Goal: Task Accomplishment & Management: Manage account settings

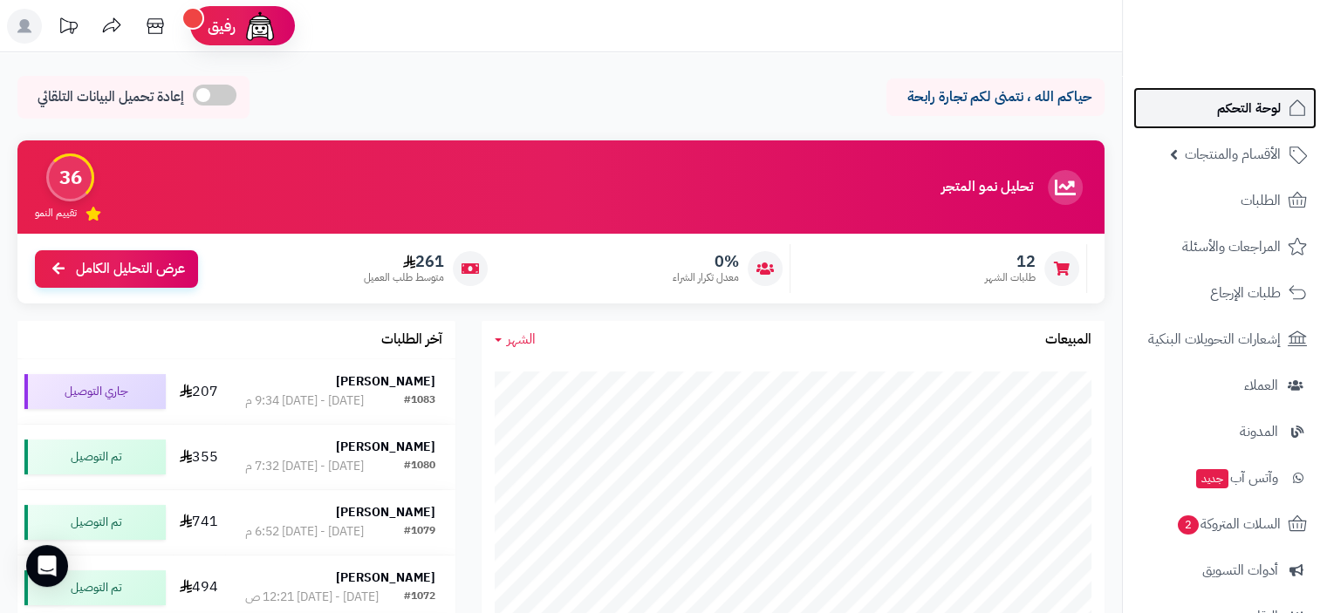
click at [1259, 112] on span "لوحة التحكم" at bounding box center [1249, 108] width 64 height 24
click at [163, 30] on icon at bounding box center [155, 26] width 35 height 35
click at [1239, 102] on span "لوحة التحكم" at bounding box center [1249, 108] width 64 height 24
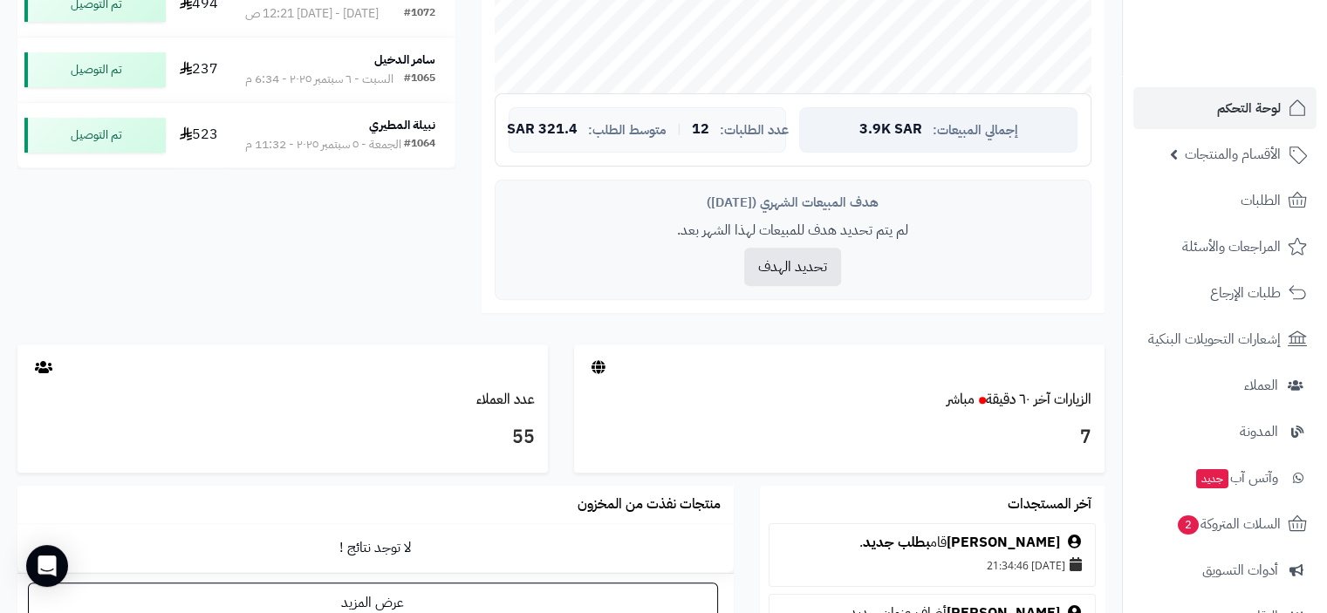
scroll to position [698, 0]
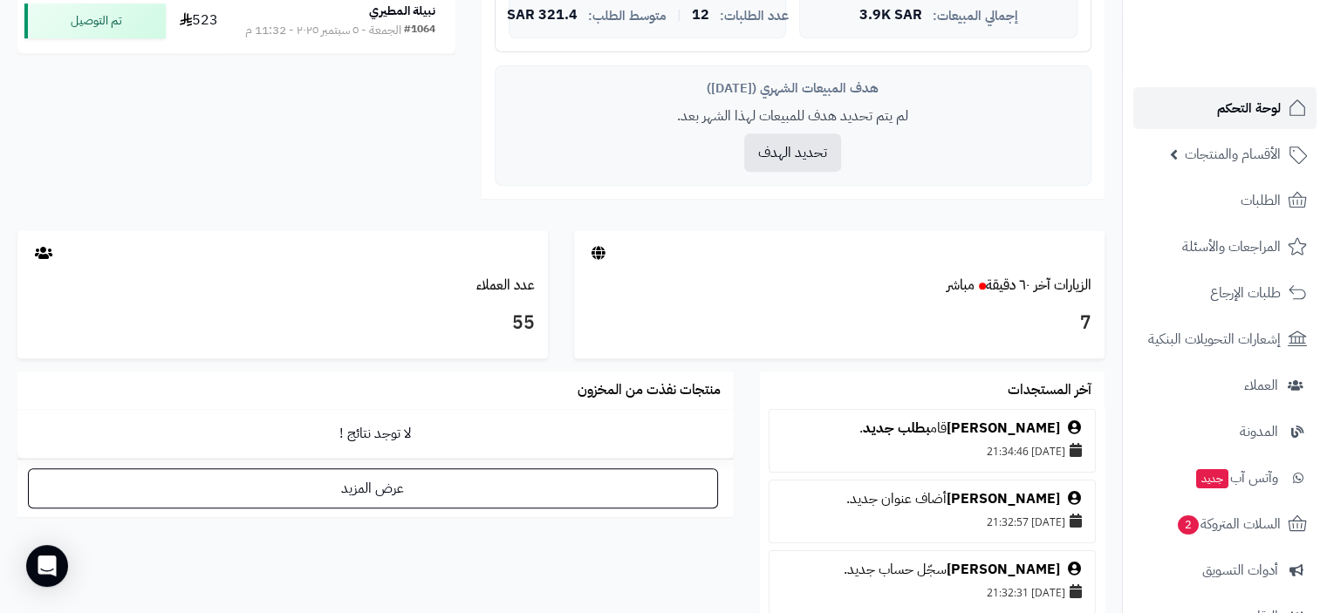
click at [1257, 107] on span "لوحة التحكم" at bounding box center [1249, 108] width 64 height 24
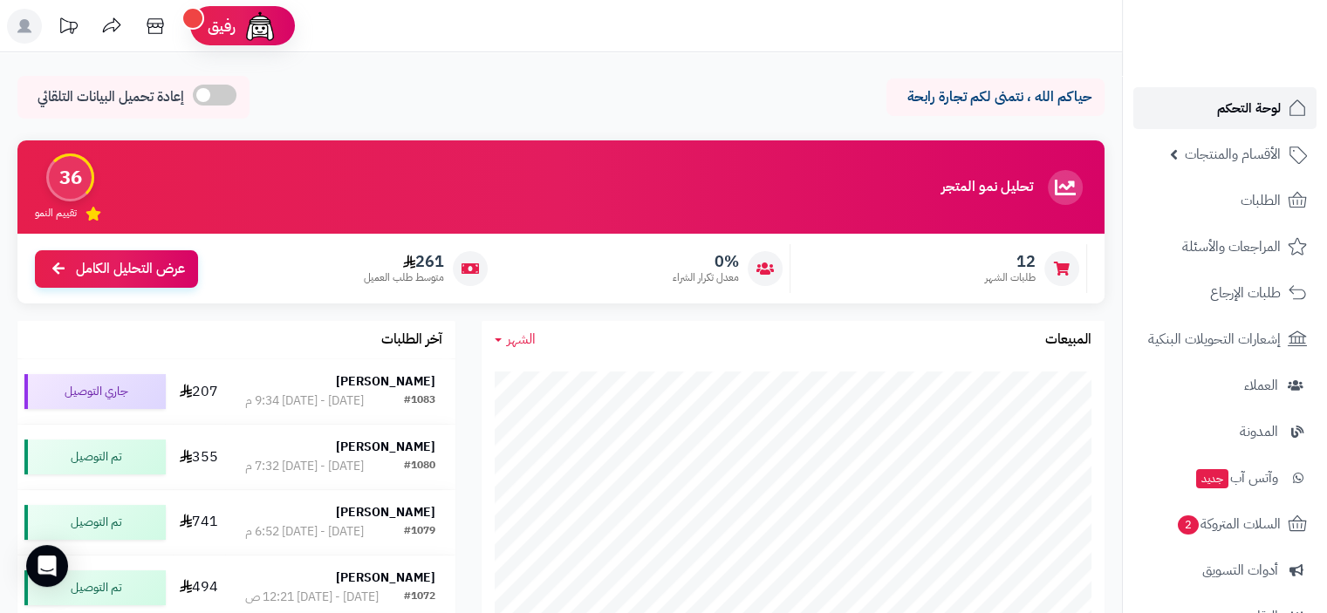
click at [1261, 97] on span "لوحة التحكم" at bounding box center [1249, 108] width 64 height 24
click at [163, 26] on icon at bounding box center [155, 26] width 35 height 35
click at [164, 28] on icon at bounding box center [155, 26] width 35 height 35
click at [1239, 99] on span "لوحة التحكم" at bounding box center [1249, 108] width 64 height 24
click at [150, 20] on icon at bounding box center [155, 26] width 35 height 35
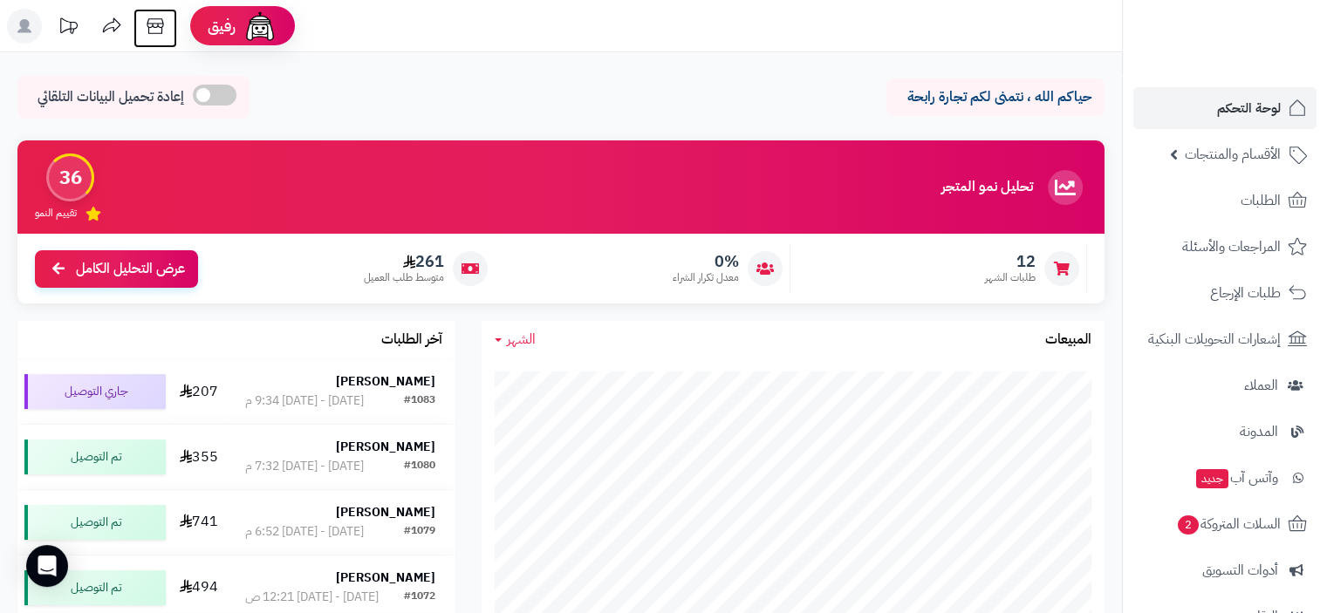
click at [154, 30] on icon at bounding box center [155, 26] width 35 height 35
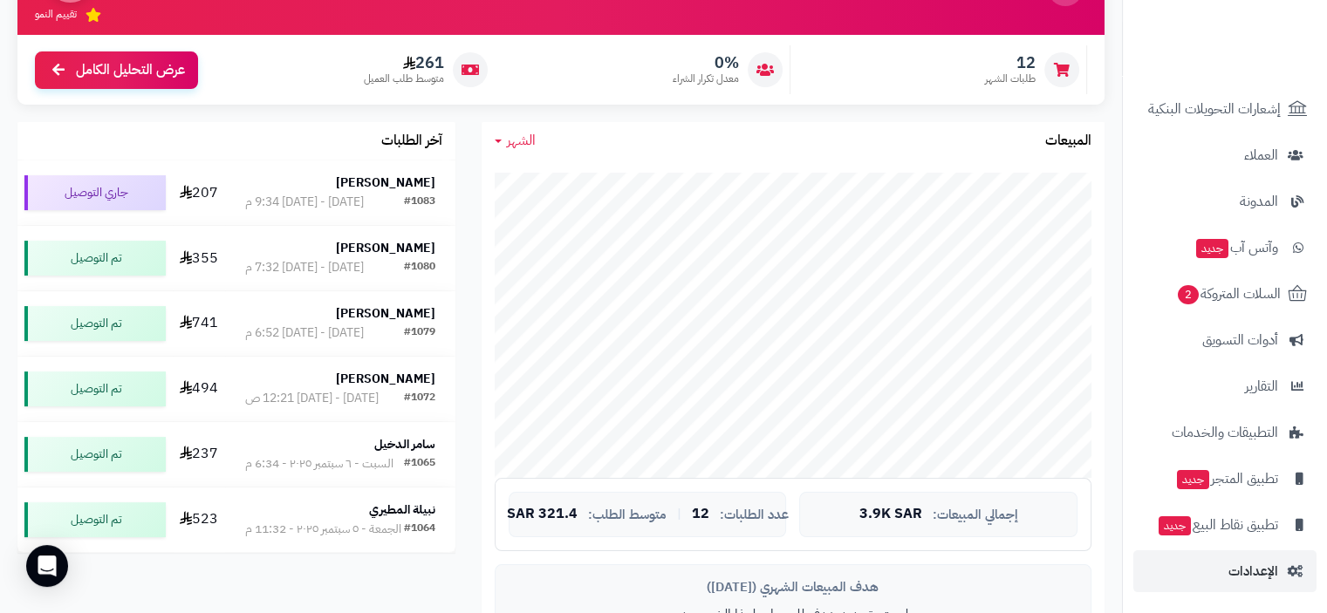
scroll to position [436, 0]
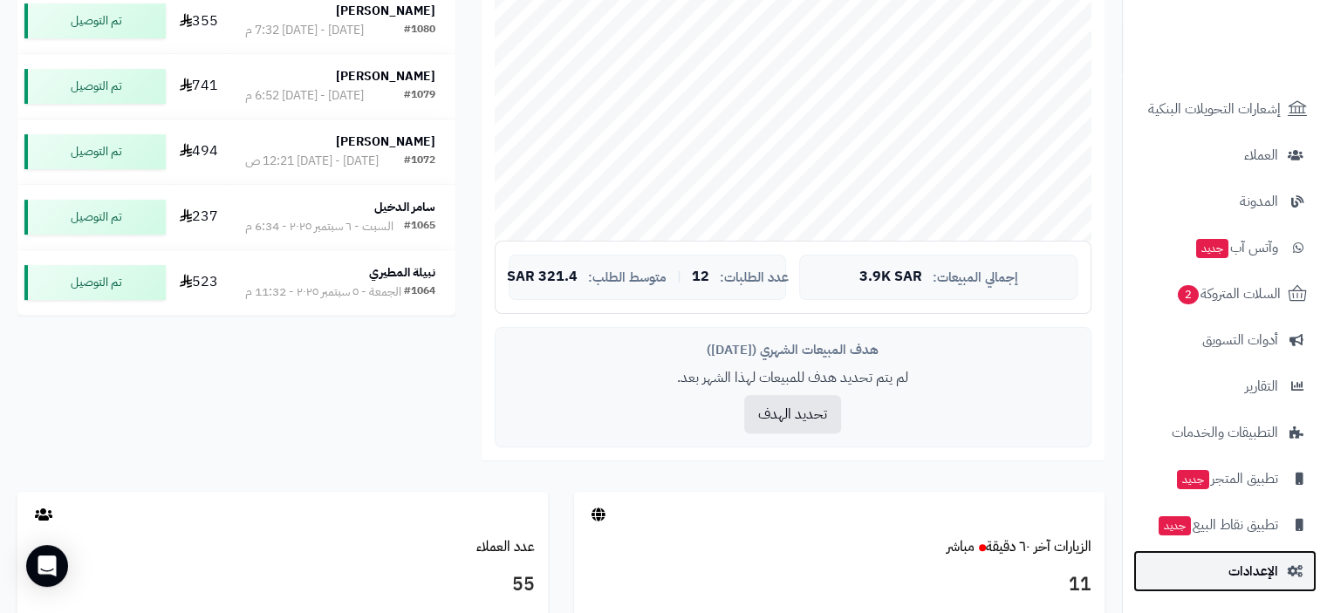
click at [1252, 571] on span "الإعدادات" at bounding box center [1253, 571] width 50 height 24
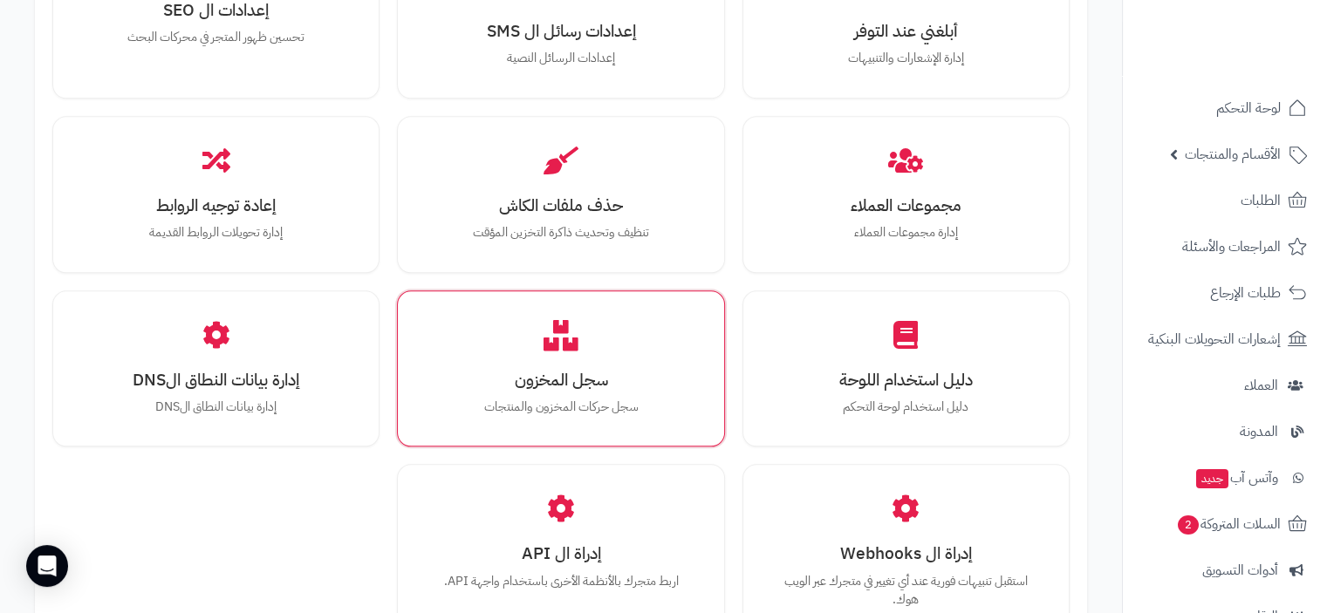
scroll to position [2131, 0]
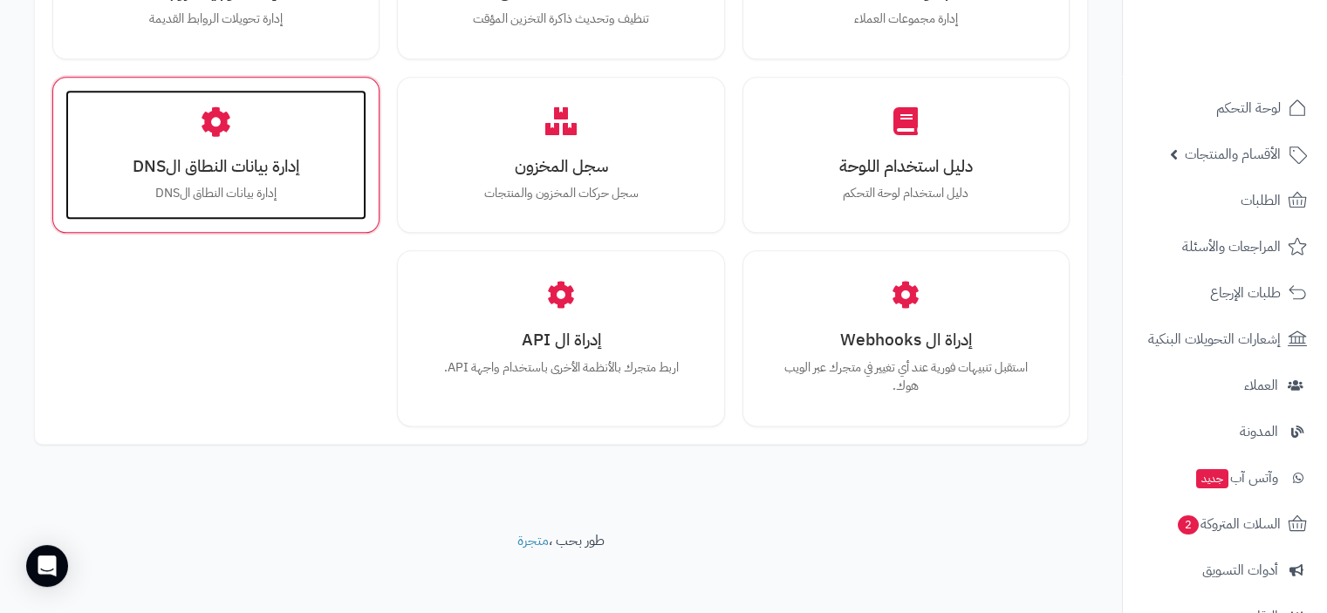
click at [236, 142] on div "إدارة بيانات النطاق الDNS إدارة بيانات النطاق الDNS" at bounding box center [215, 155] width 301 height 131
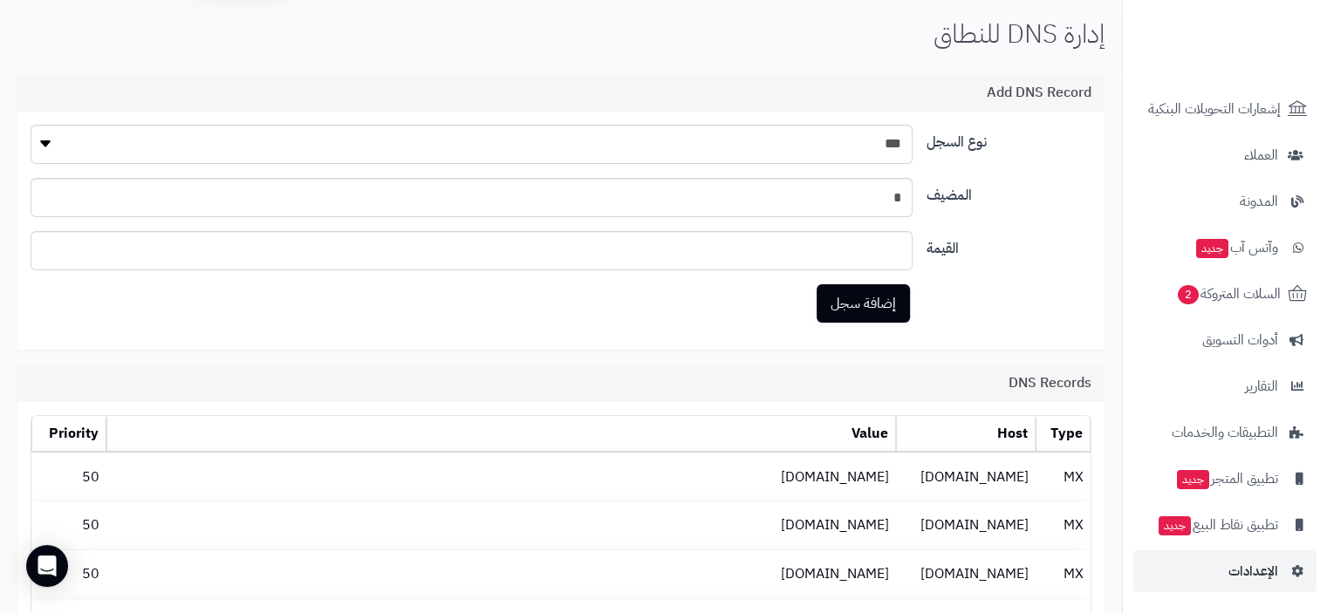
scroll to position [87, 0]
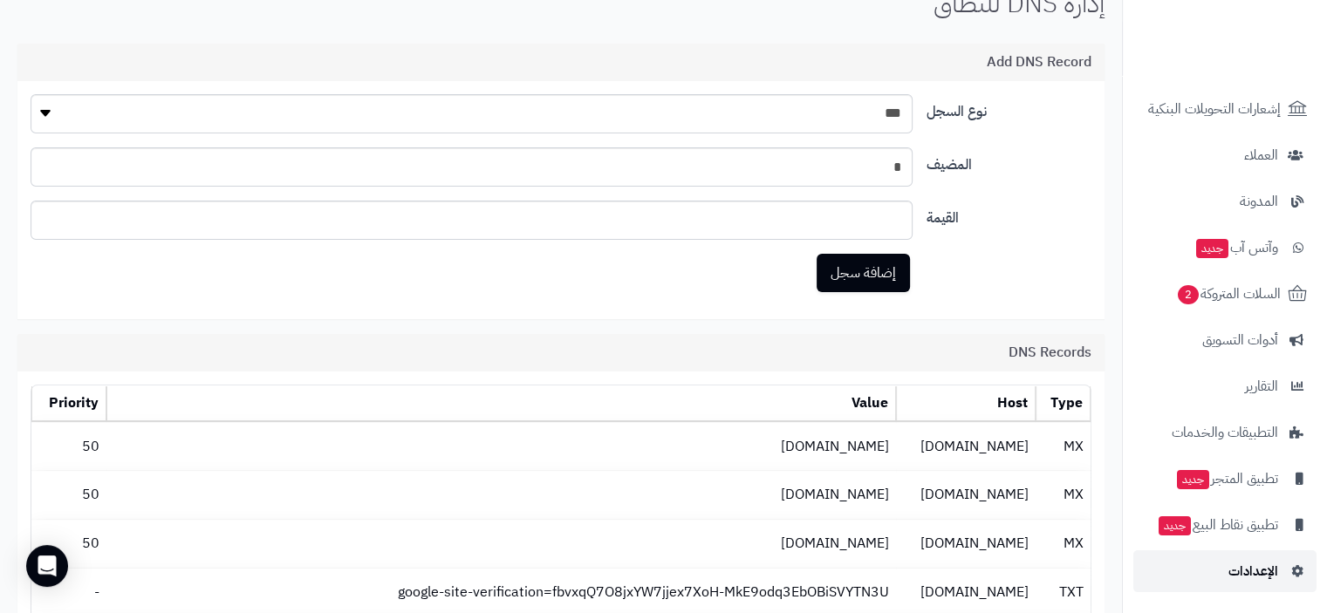
click at [1270, 569] on span "الإعدادات" at bounding box center [1253, 571] width 50 height 24
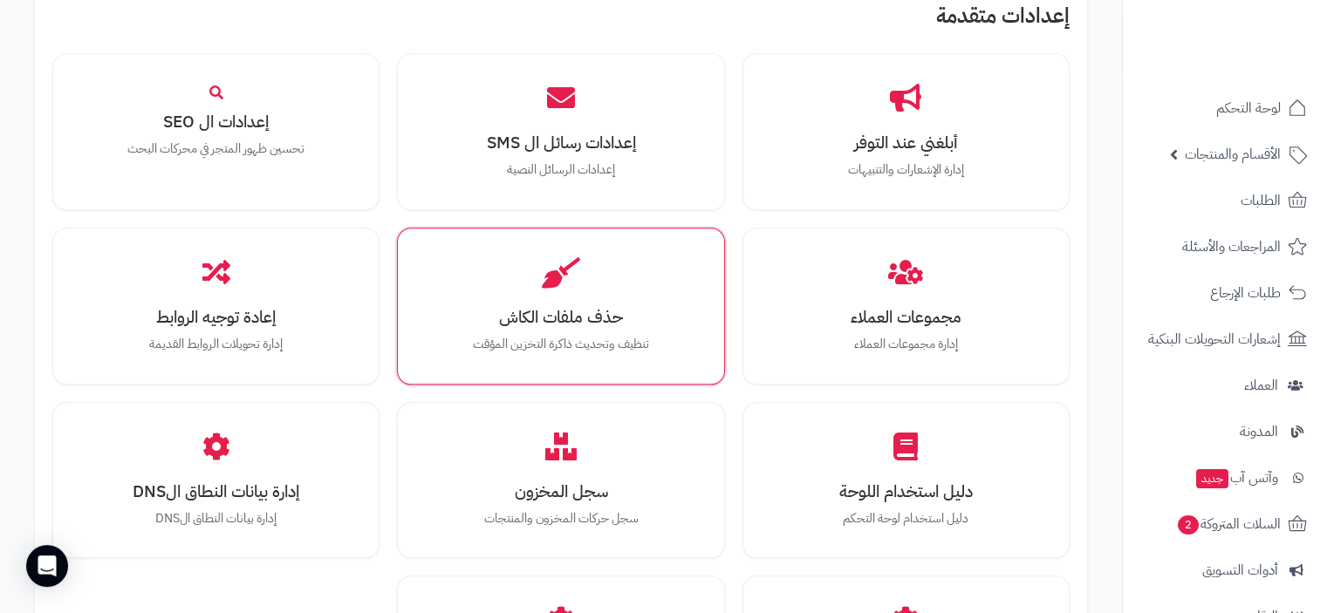
scroll to position [1832, 0]
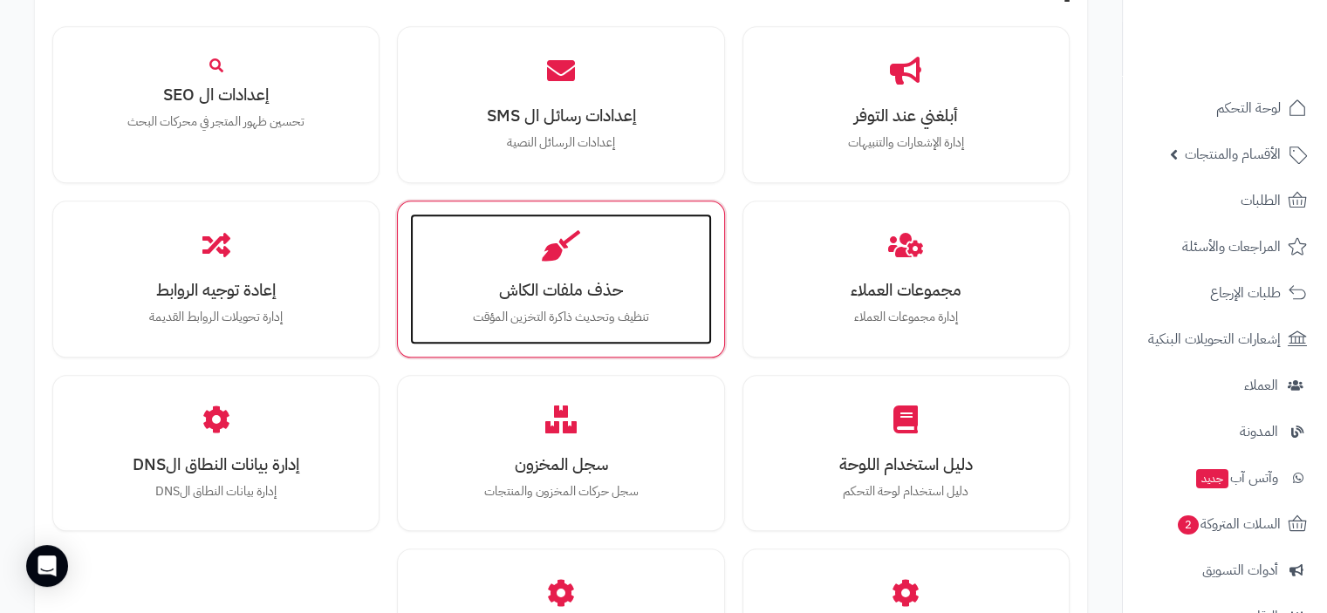
click at [620, 308] on p "تنظيف وتحديث ذاكرة التخزين المؤقت" at bounding box center [561, 317] width 266 height 19
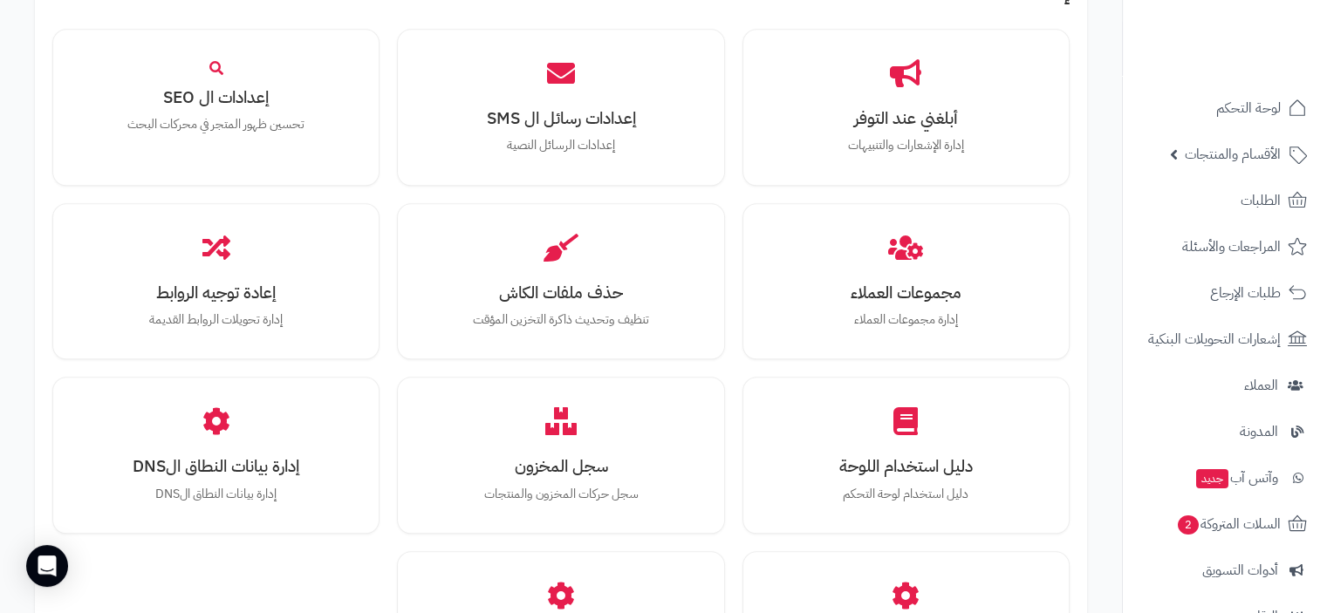
scroll to position [1920, 0]
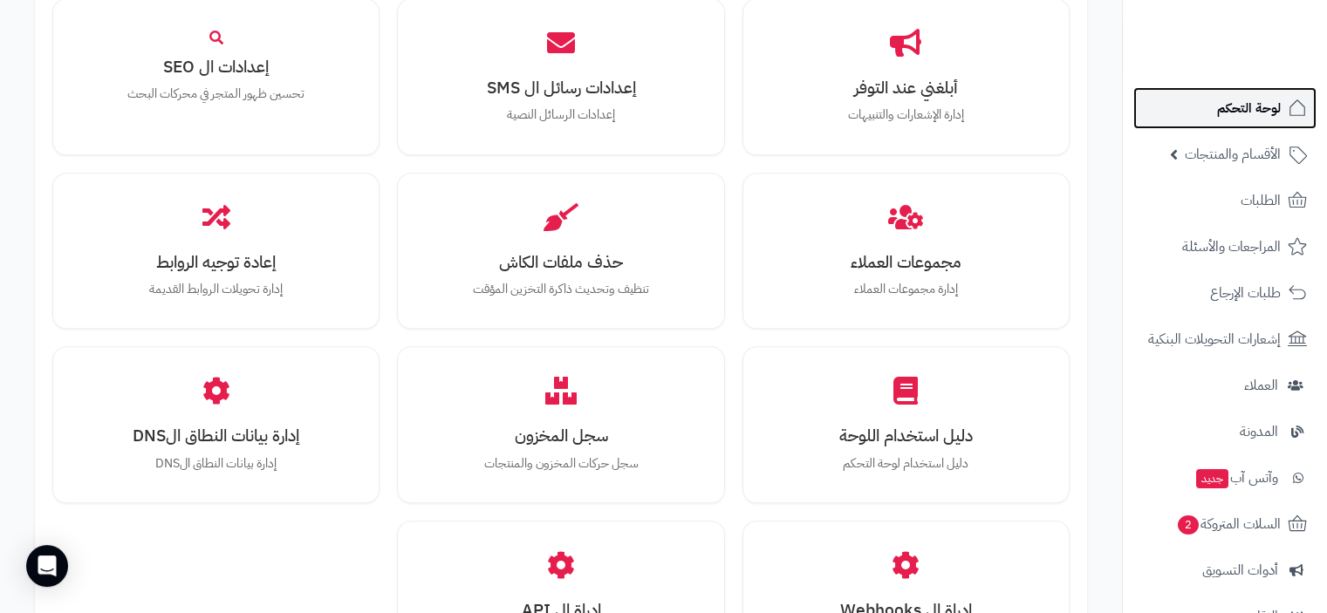
click at [1256, 108] on span "لوحة التحكم" at bounding box center [1249, 108] width 64 height 24
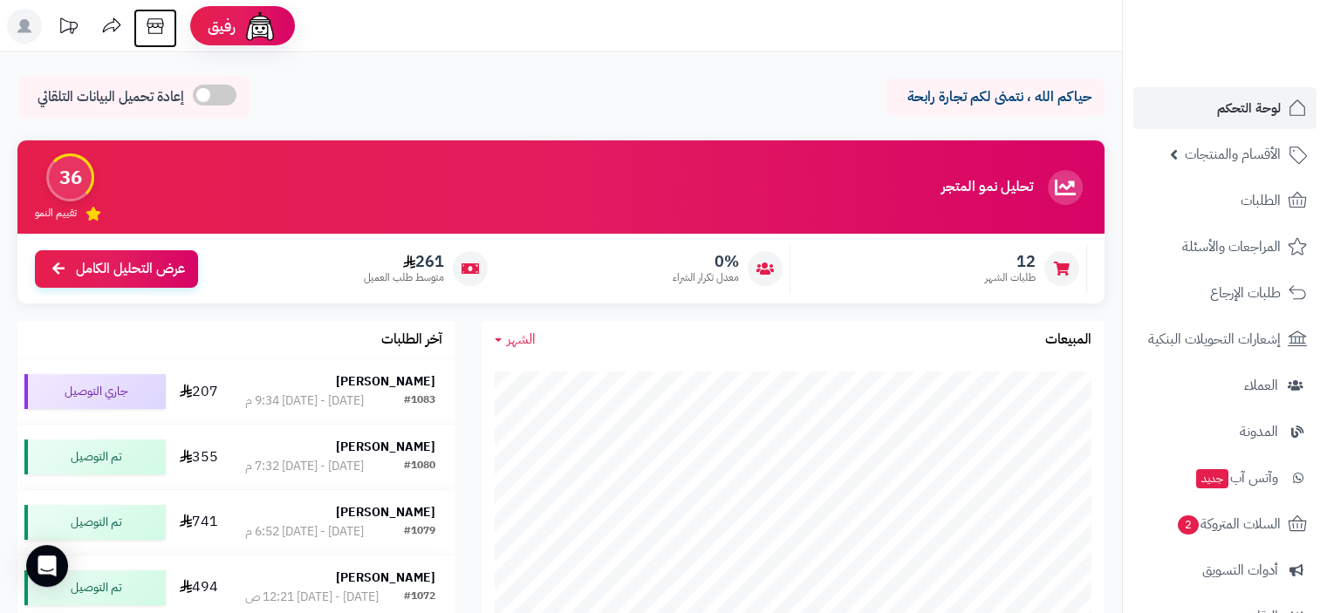
click at [154, 24] on icon at bounding box center [155, 26] width 17 height 16
click at [1263, 106] on span "لوحة التحكم" at bounding box center [1249, 108] width 64 height 24
click at [154, 26] on icon at bounding box center [155, 26] width 35 height 35
click at [1250, 100] on span "لوحة التحكم" at bounding box center [1249, 108] width 64 height 24
click at [161, 31] on icon at bounding box center [155, 26] width 35 height 35
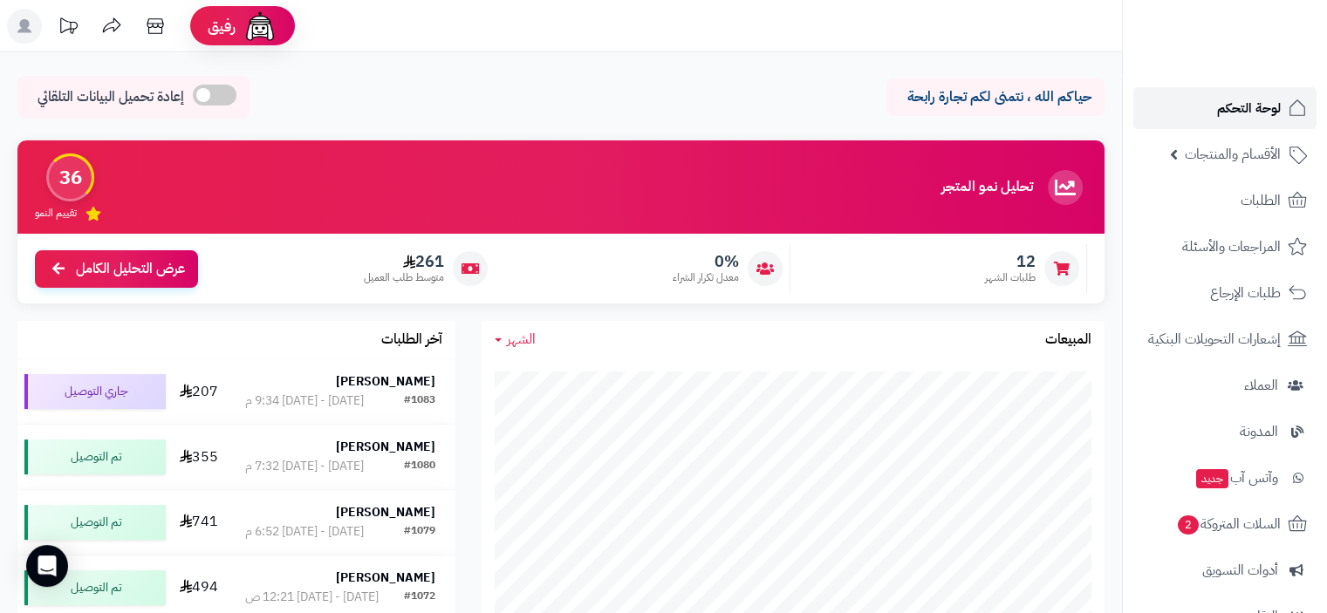
click at [1233, 113] on span "لوحة التحكم" at bounding box center [1249, 108] width 64 height 24
click at [1238, 107] on span "لوحة التحكم" at bounding box center [1249, 108] width 64 height 24
click at [1223, 151] on span "الأقسام والمنتجات" at bounding box center [1233, 154] width 96 height 24
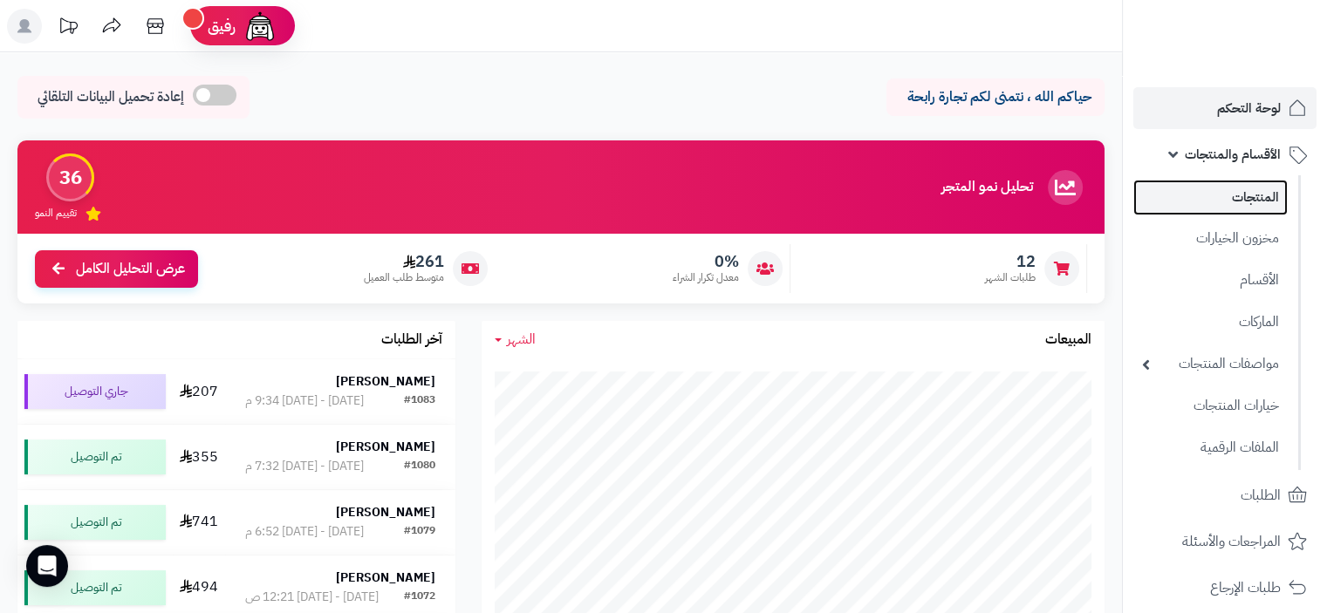
click at [1257, 191] on link "المنتجات" at bounding box center [1210, 198] width 154 height 36
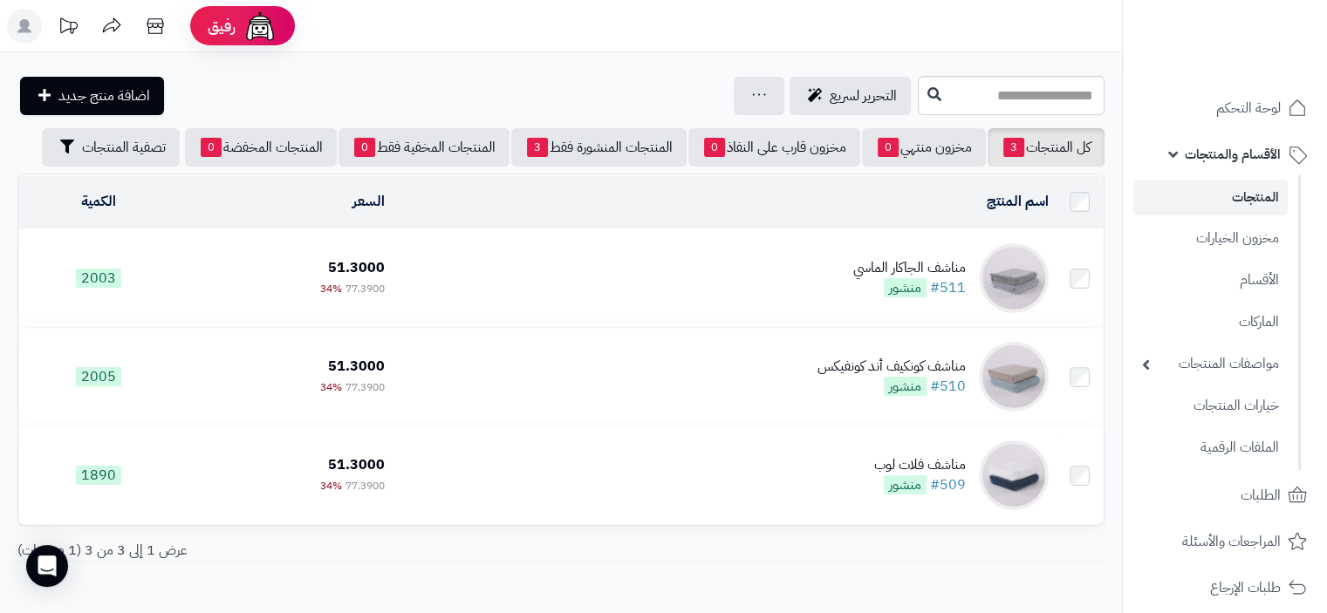
click at [921, 263] on div "مناشف الجاكار الماسي" at bounding box center [909, 268] width 113 height 20
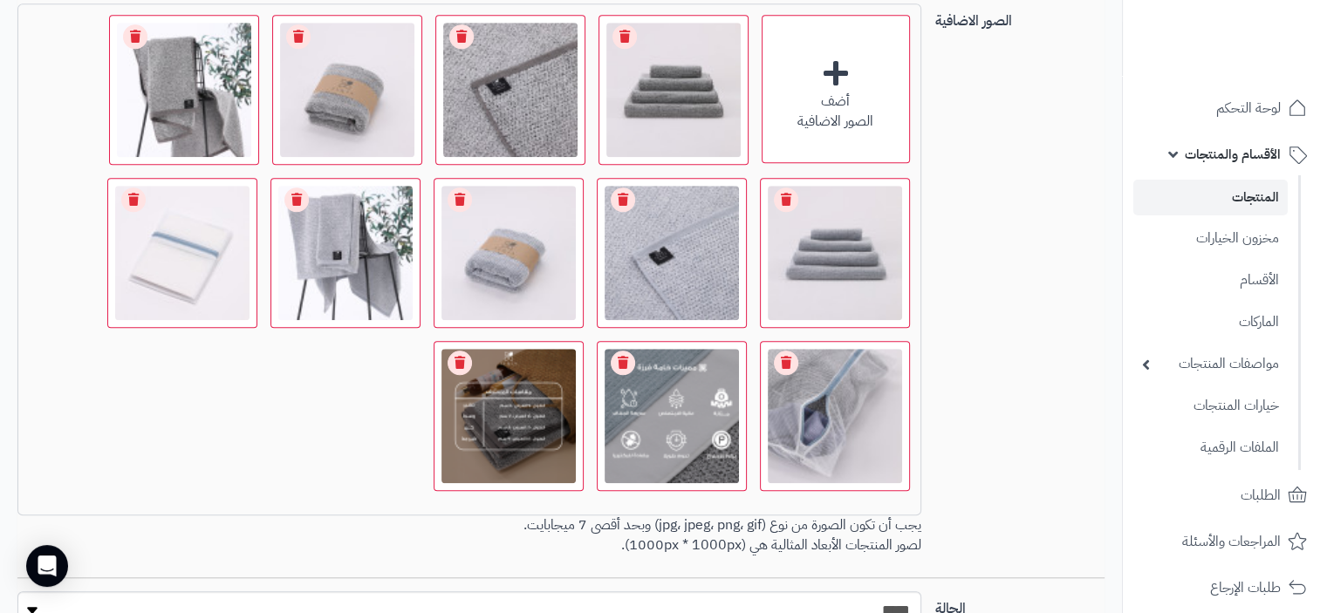
scroll to position [1483, 0]
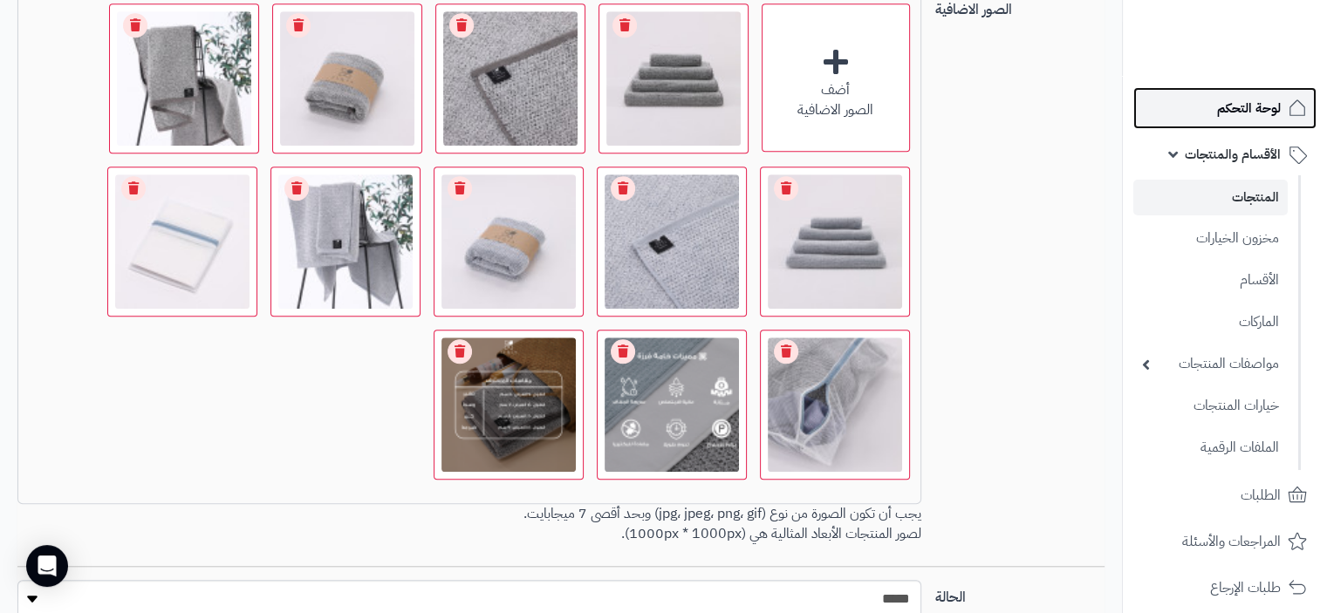
click at [1265, 106] on span "لوحة التحكم" at bounding box center [1249, 108] width 64 height 24
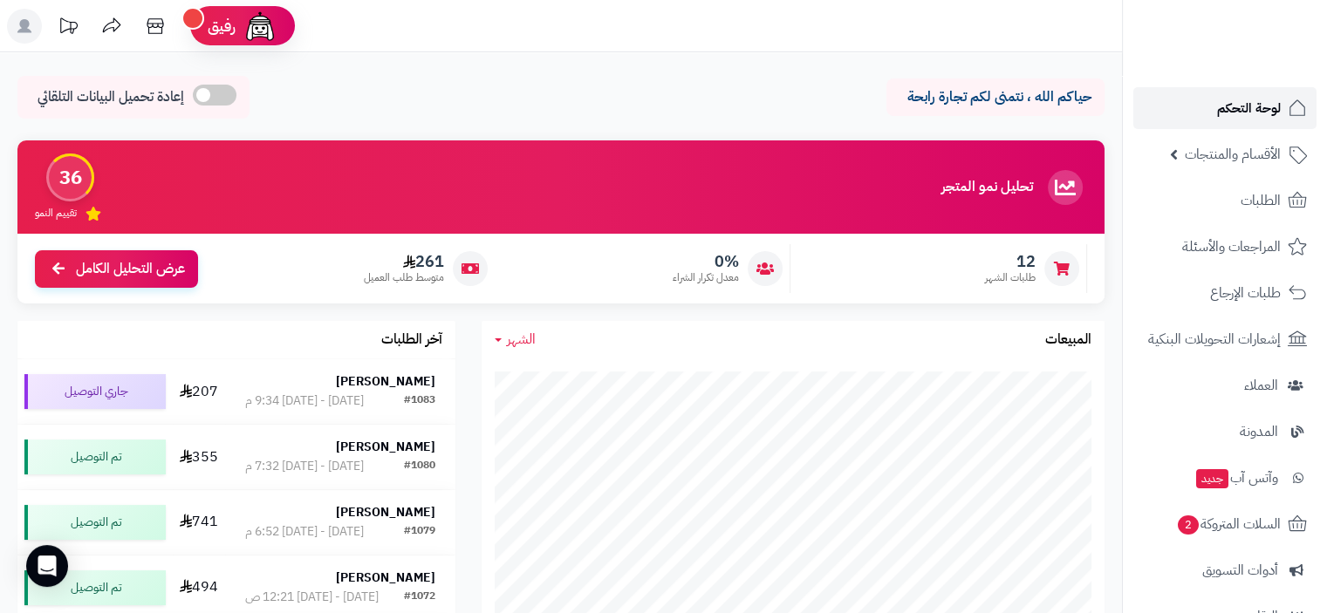
click at [1257, 108] on span "لوحة التحكم" at bounding box center [1249, 108] width 64 height 24
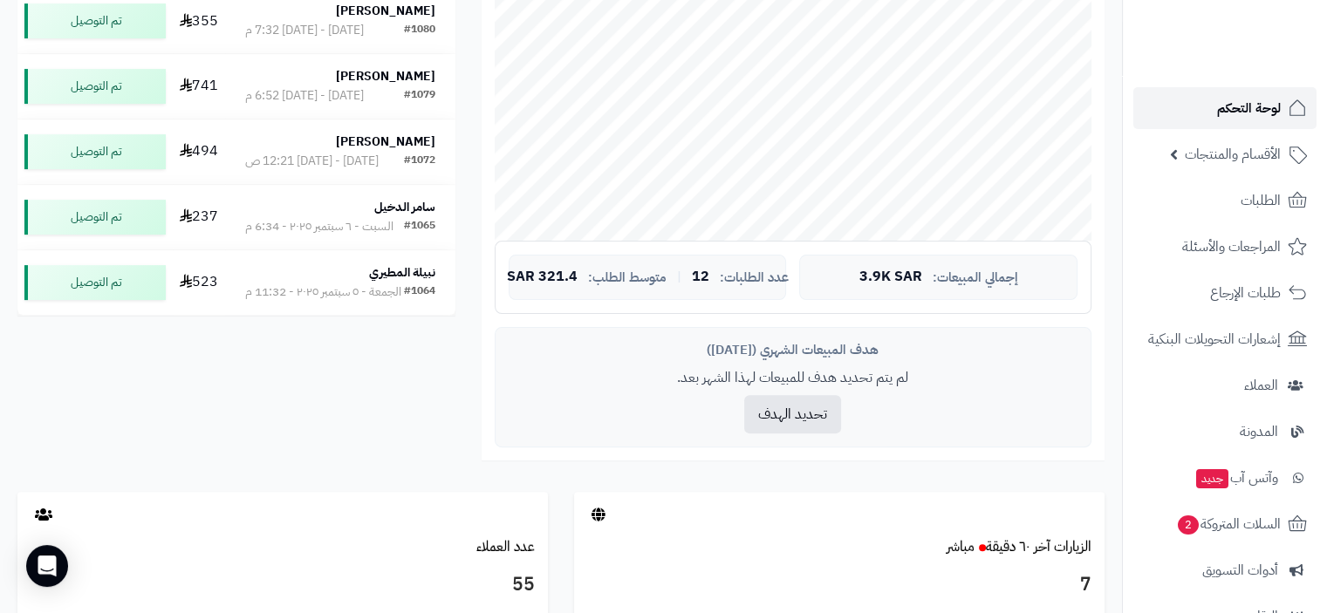
click at [1256, 105] on span "لوحة التحكم" at bounding box center [1249, 108] width 64 height 24
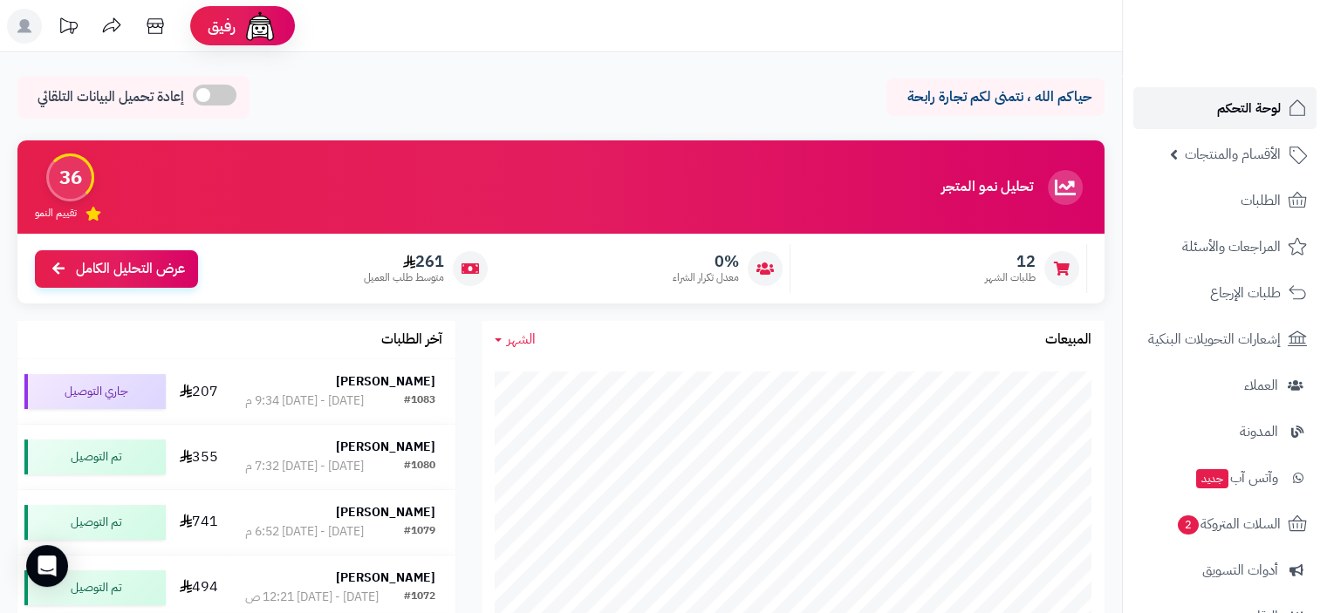
click at [1254, 97] on span "لوحة التحكم" at bounding box center [1249, 108] width 64 height 24
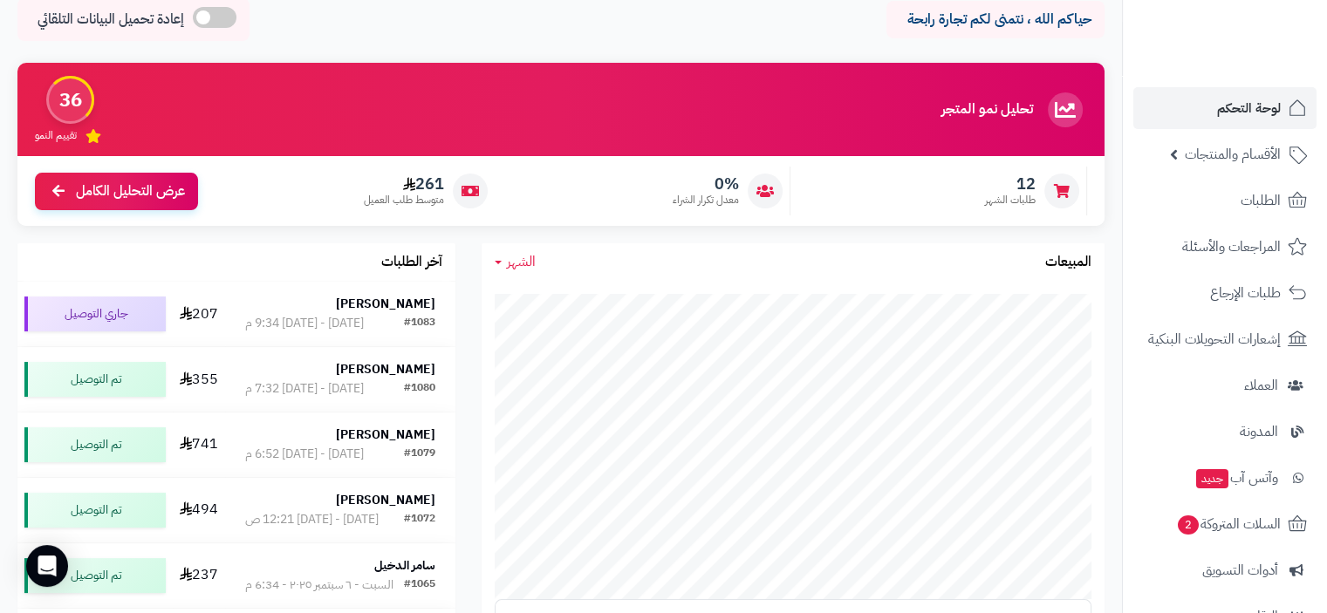
scroll to position [24, 0]
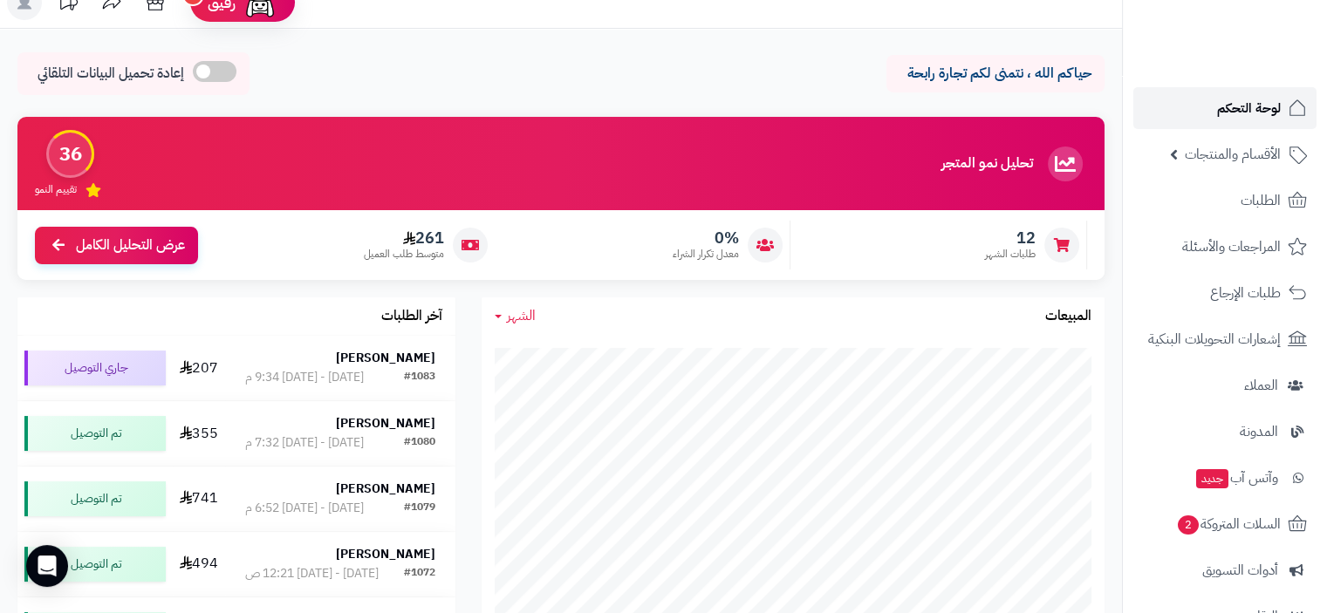
click at [1253, 107] on span "لوحة التحكم" at bounding box center [1249, 108] width 64 height 24
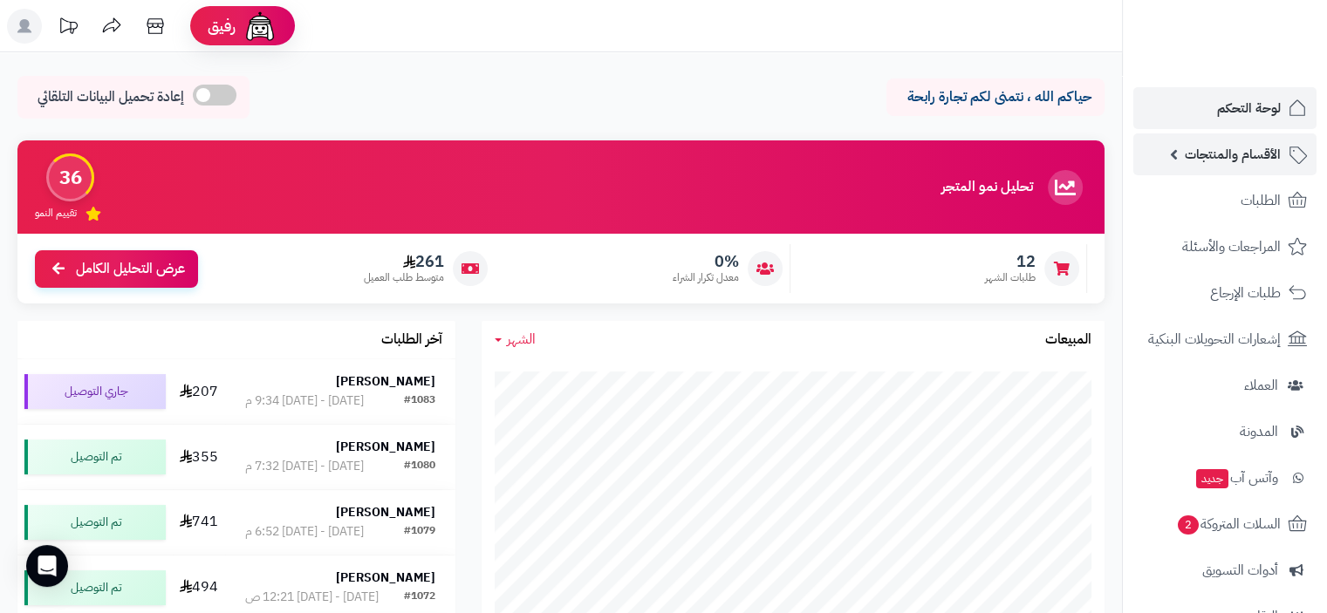
click at [1252, 157] on span "الأقسام والمنتجات" at bounding box center [1233, 154] width 96 height 24
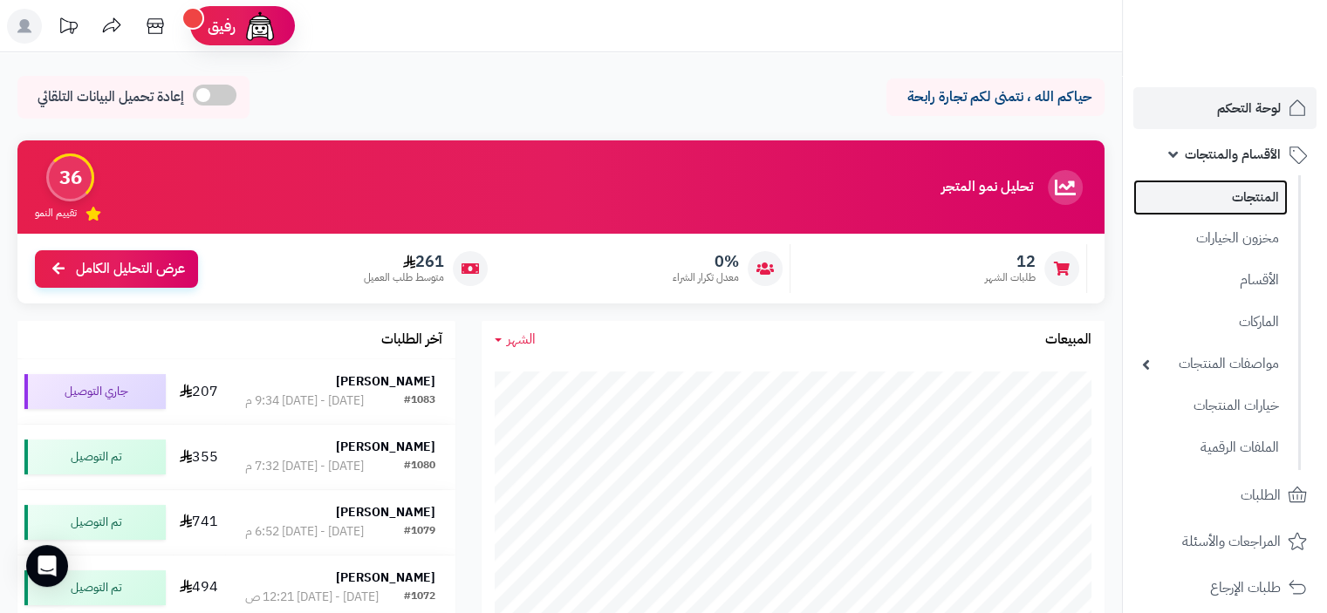
click at [1265, 193] on link "المنتجات" at bounding box center [1210, 198] width 154 height 36
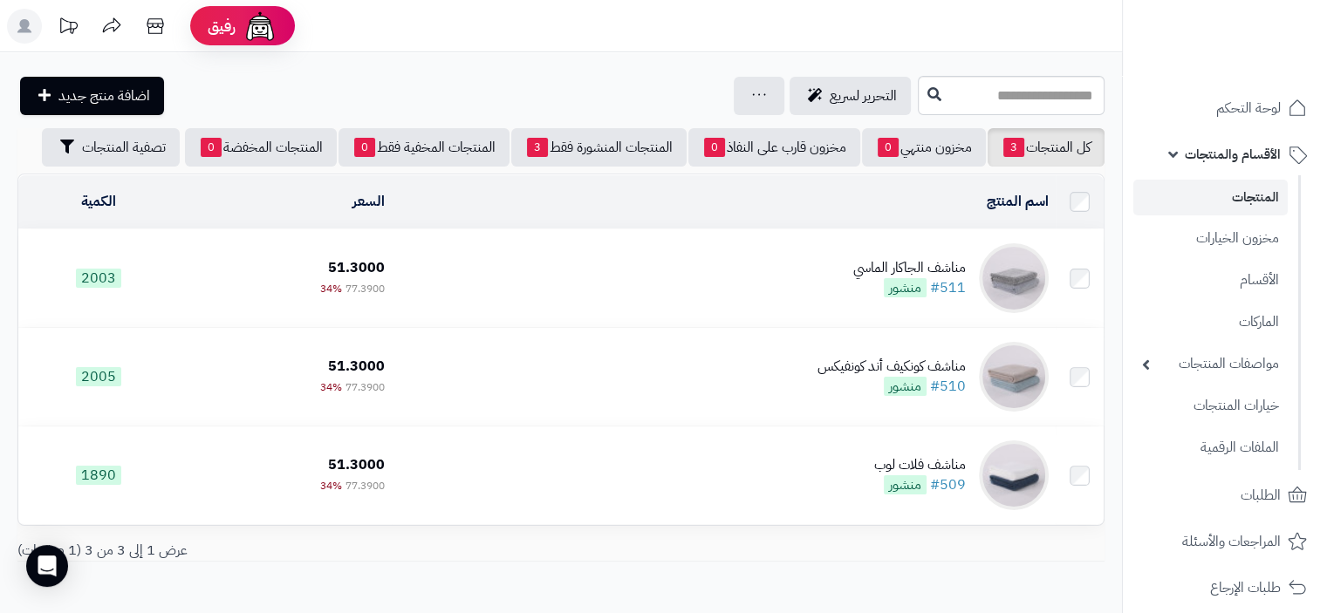
click at [752, 264] on td "مناشف ال[PERSON_NAME] #511 منشور" at bounding box center [724, 278] width 664 height 98
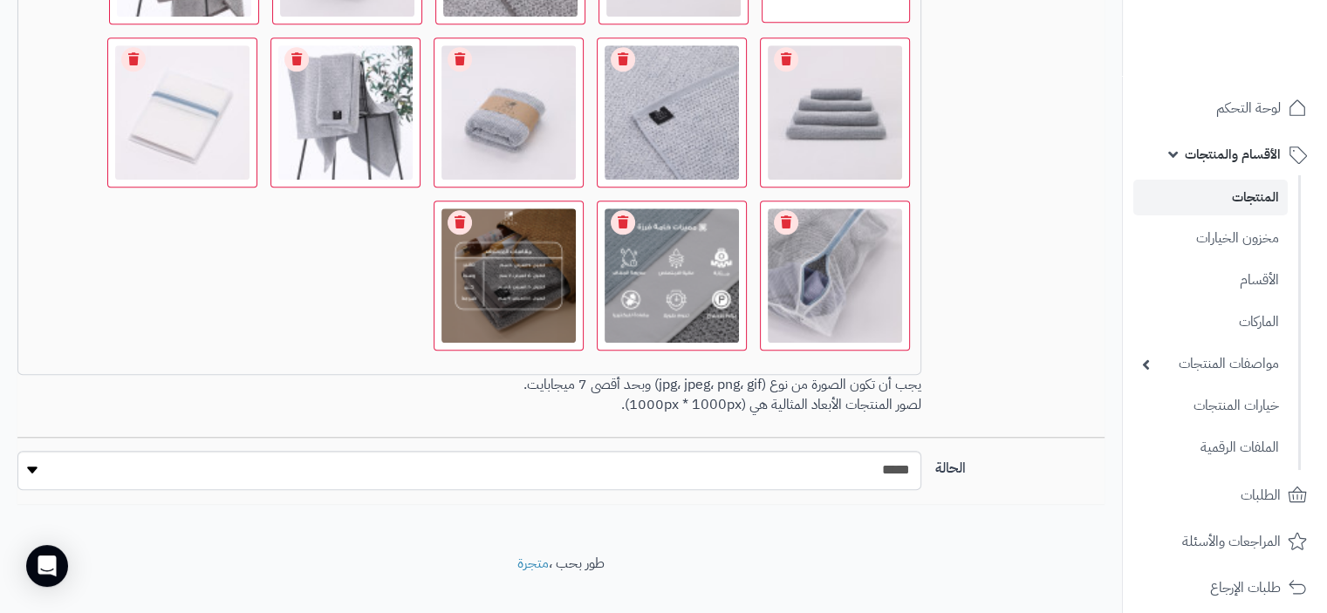
scroll to position [1634, 0]
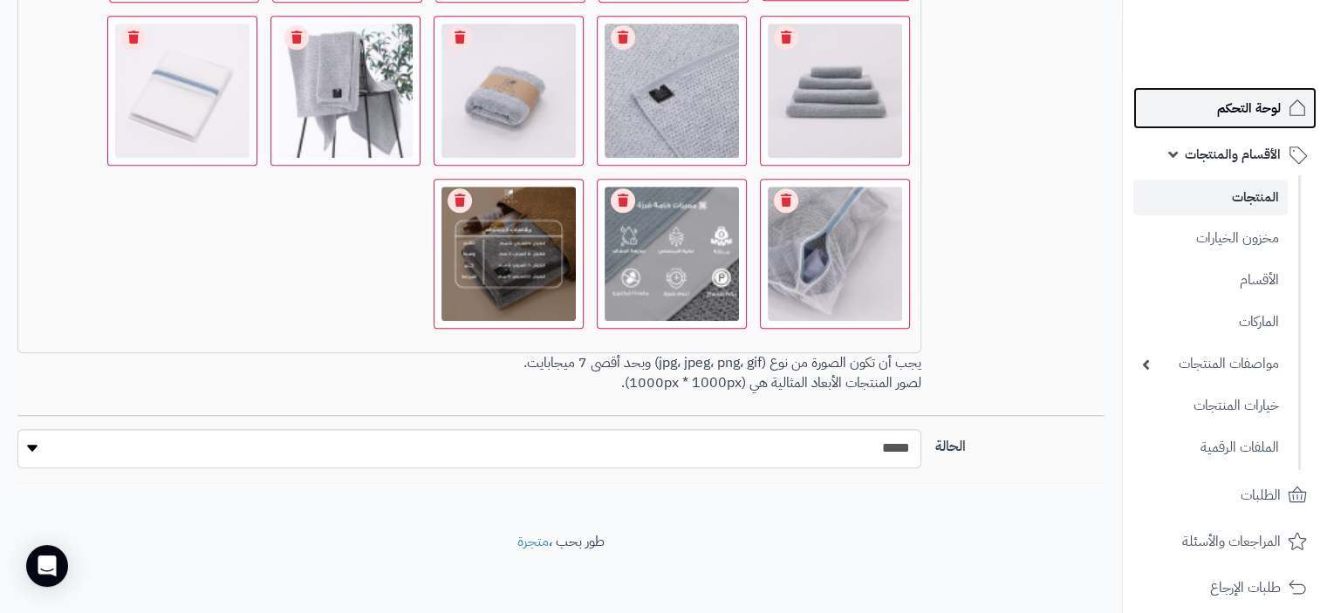
click at [1250, 103] on span "لوحة التحكم" at bounding box center [1249, 108] width 64 height 24
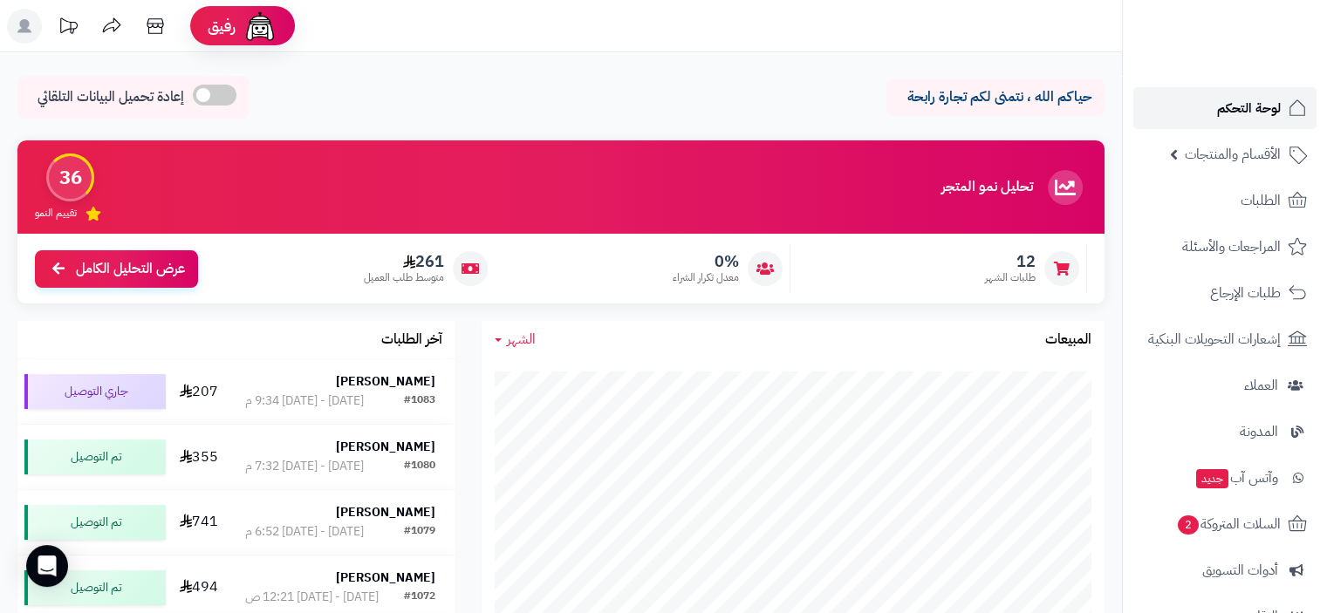
click at [1243, 109] on span "لوحة التحكم" at bounding box center [1249, 108] width 64 height 24
